Goal: Task Accomplishment & Management: Complete application form

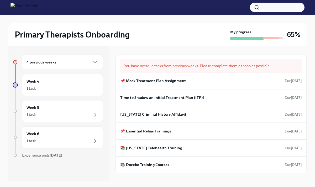
scroll to position [75, 0]
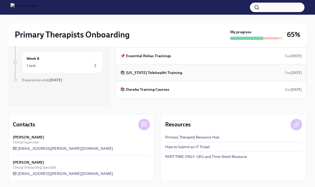
click at [160, 69] on div "📚 [US_STATE] Telehealth Training Due [DATE]" at bounding box center [211, 73] width 182 height 8
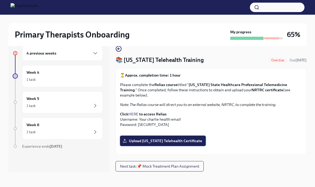
scroll to position [115, 0]
click at [146, 138] on span "Upload [US_STATE] Telehealth Certificate" at bounding box center [163, 140] width 79 height 5
click at [0, 0] on input "Upload [US_STATE] Telehealth Certificate" at bounding box center [0, 0] width 0 height 0
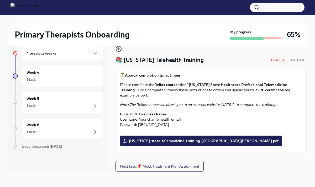
scroll to position [0, 0]
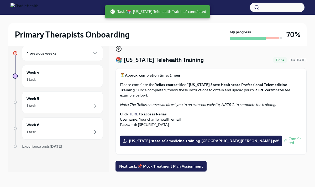
click at [120, 51] on icon "button" at bounding box center [119, 49] width 6 height 6
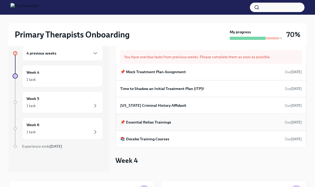
click at [144, 126] on div "📌 Essential Relias Trainings Due [DATE]" at bounding box center [211, 122] width 182 height 8
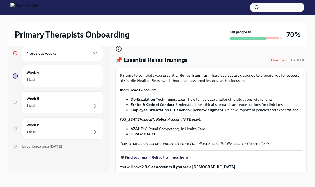
click at [118, 50] on icon "button" at bounding box center [118, 49] width 1 height 2
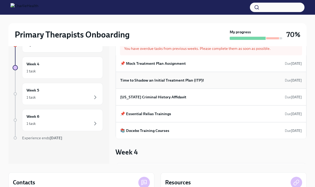
click at [182, 83] on h6 "Time to Shadow an Initial Treatment Plan (ITP)!" at bounding box center [162, 81] width 84 height 6
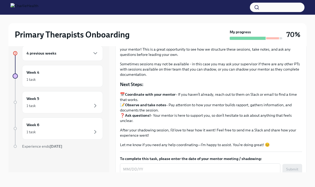
scroll to position [65, 0]
